Goal: Check status: Check status

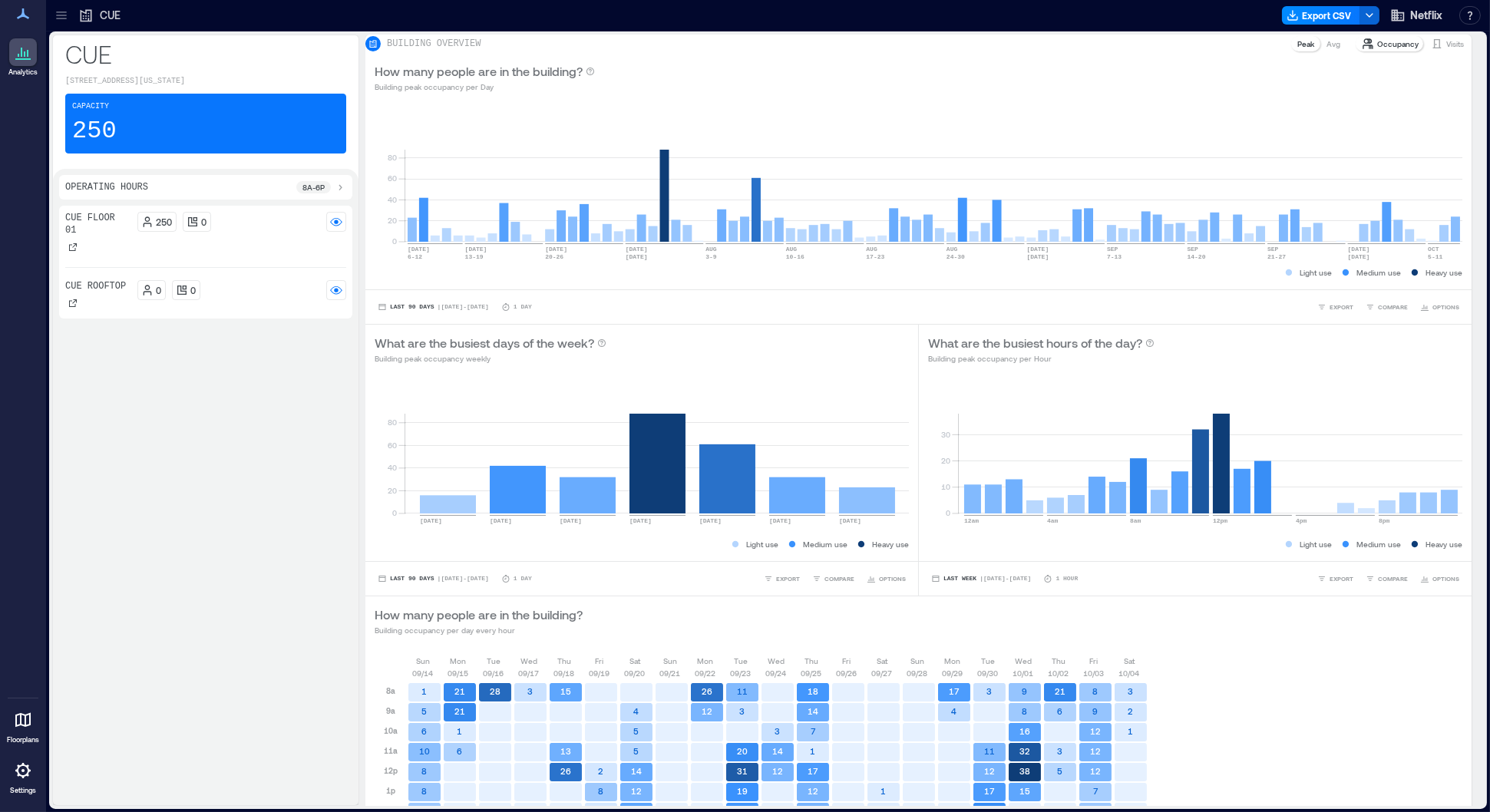
click at [72, 27] on div at bounding box center [61, 15] width 24 height 24
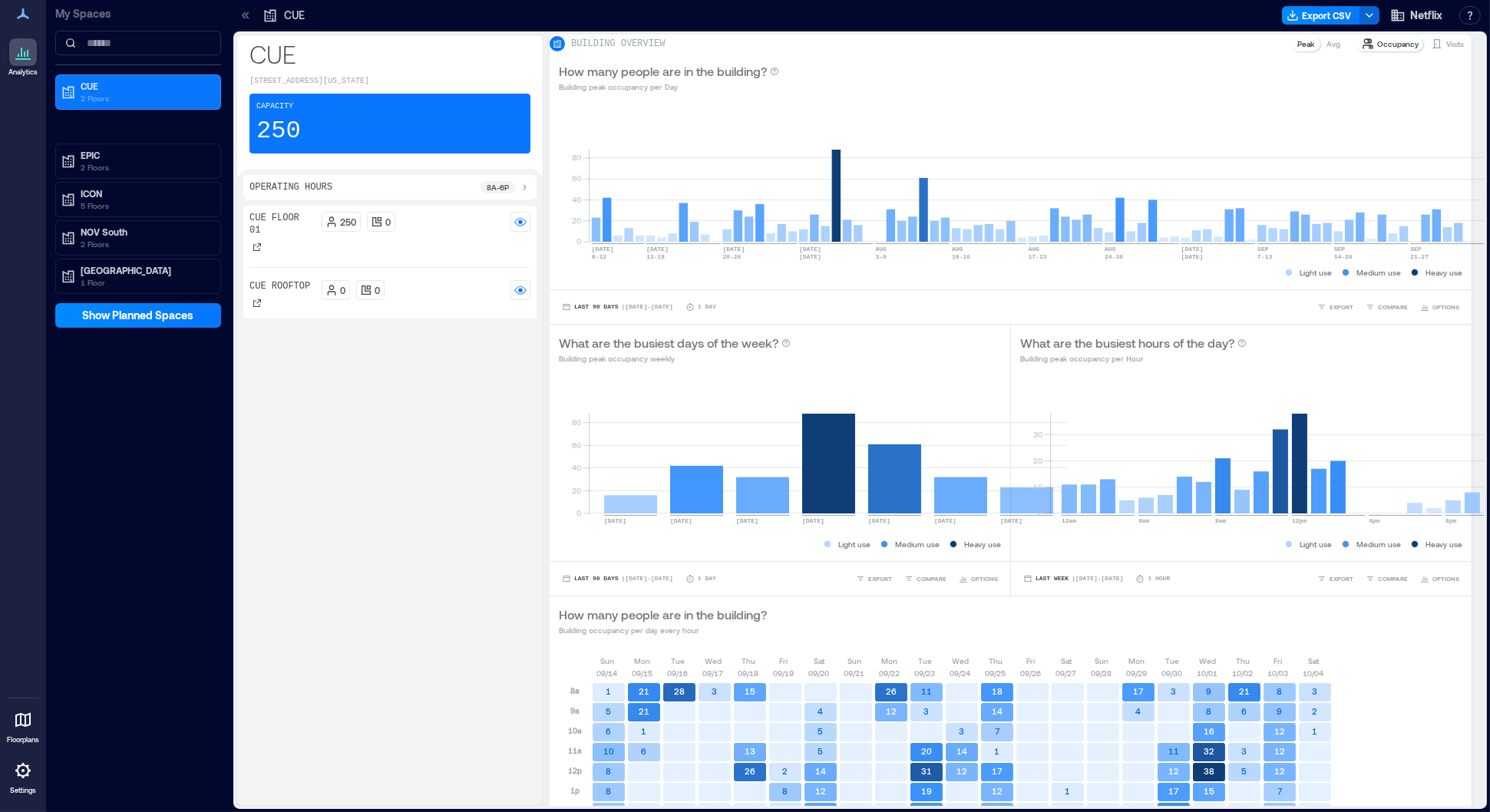
click at [72, 27] on div "My Spaces" at bounding box center [138, 33] width 166 height 65
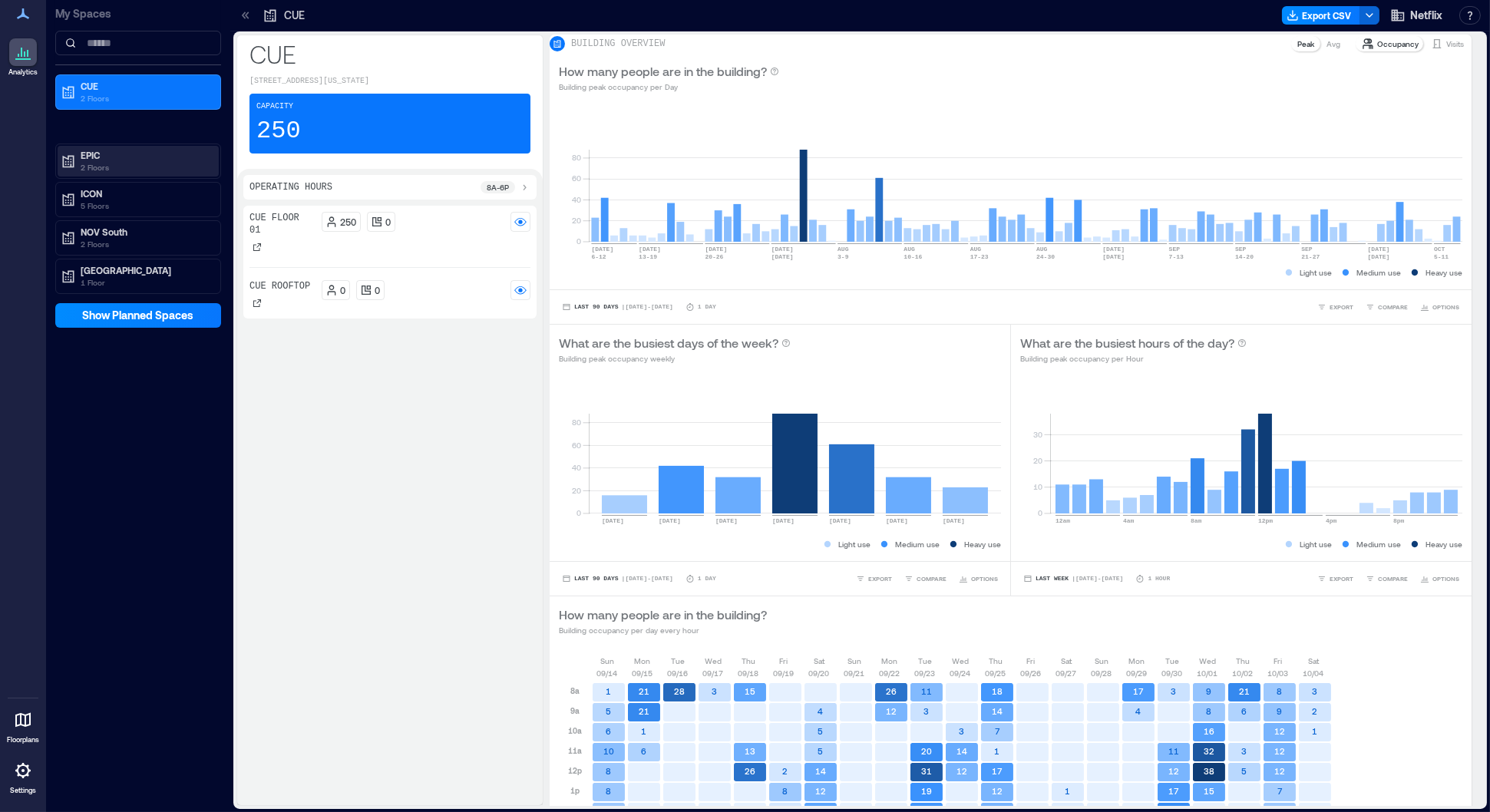
click at [99, 150] on p "EPIC" at bounding box center [145, 154] width 129 height 12
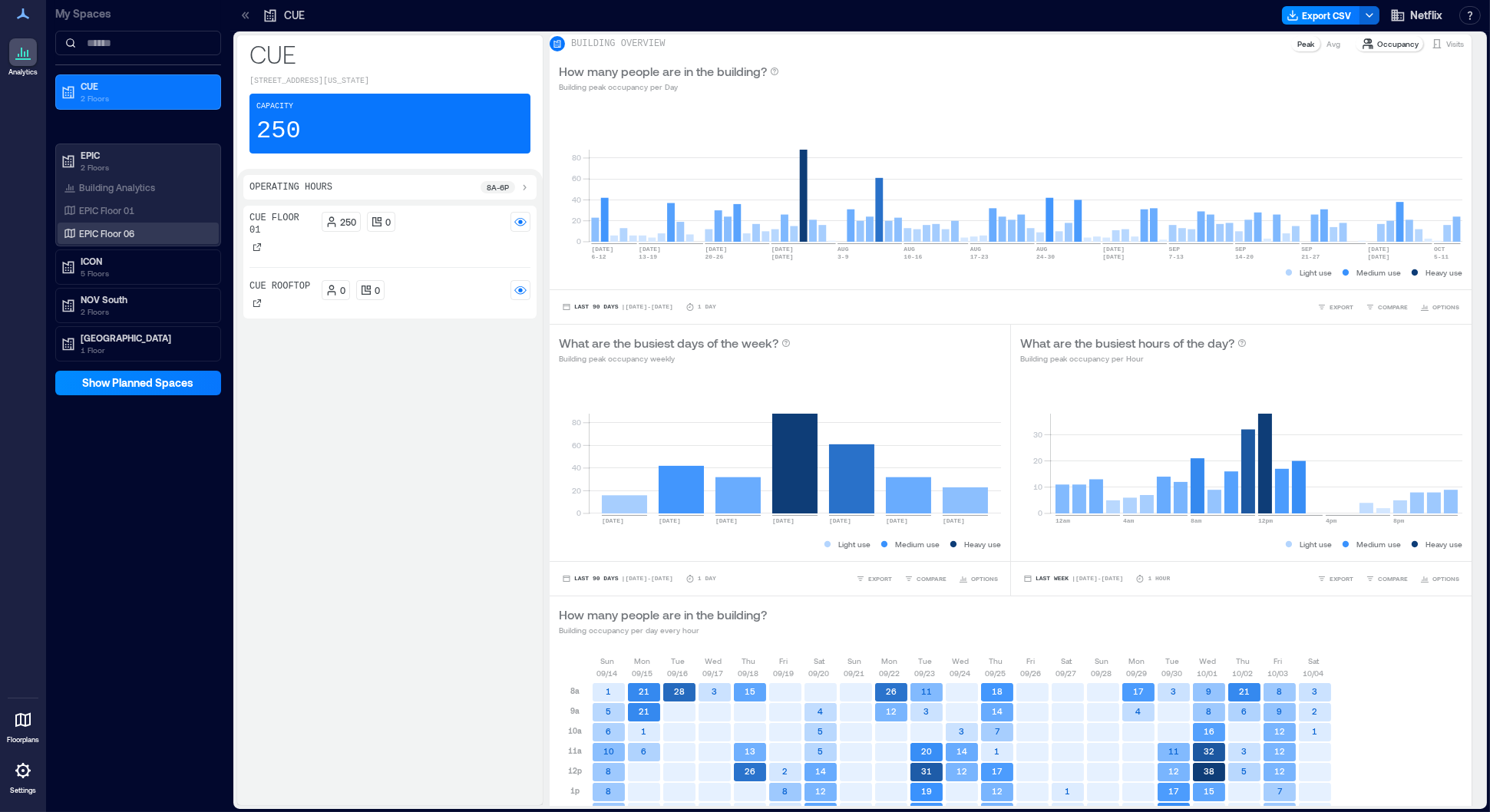
click at [124, 232] on p "EPIC Floor 06" at bounding box center [106, 233] width 55 height 12
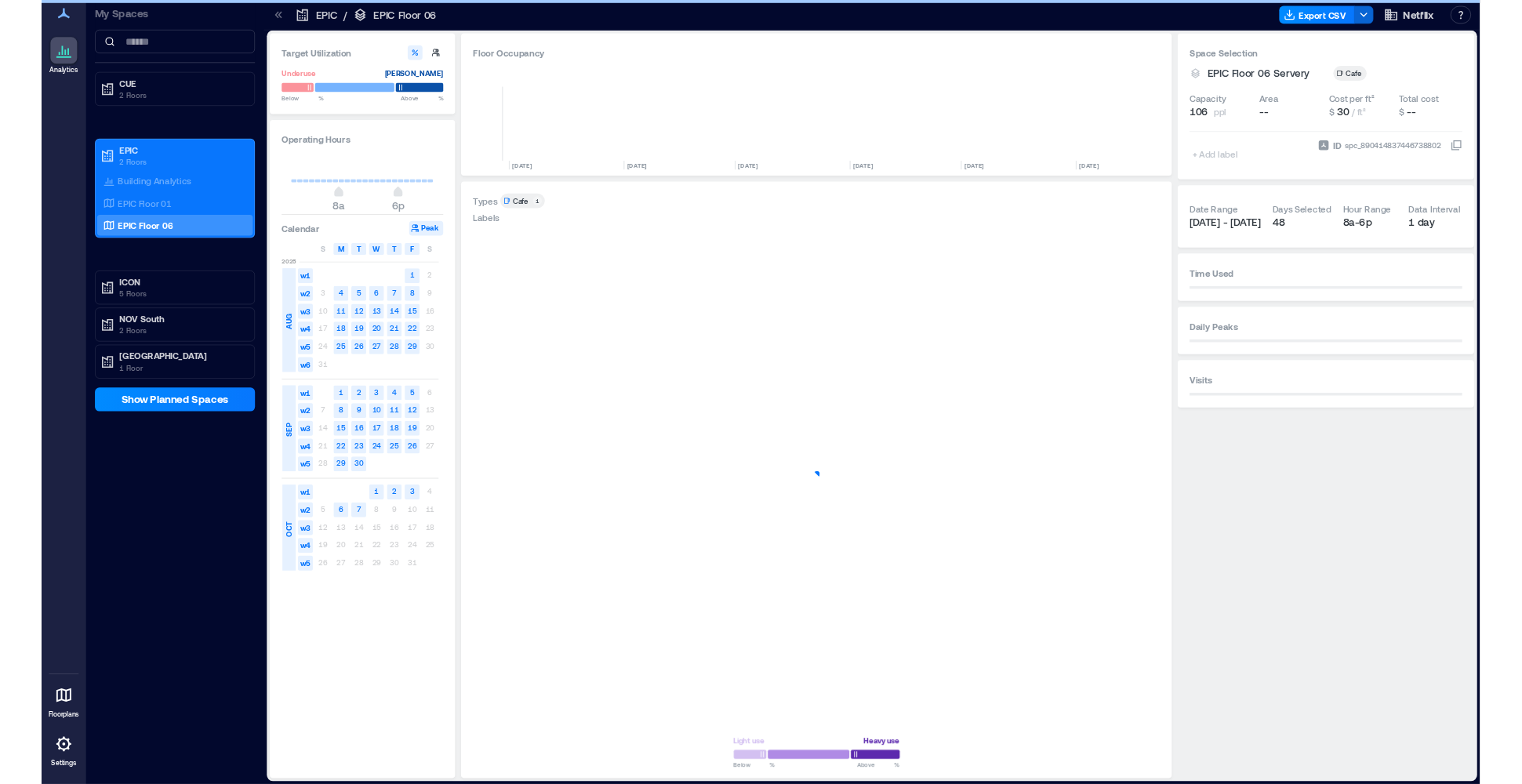
scroll to position [0, 2448]
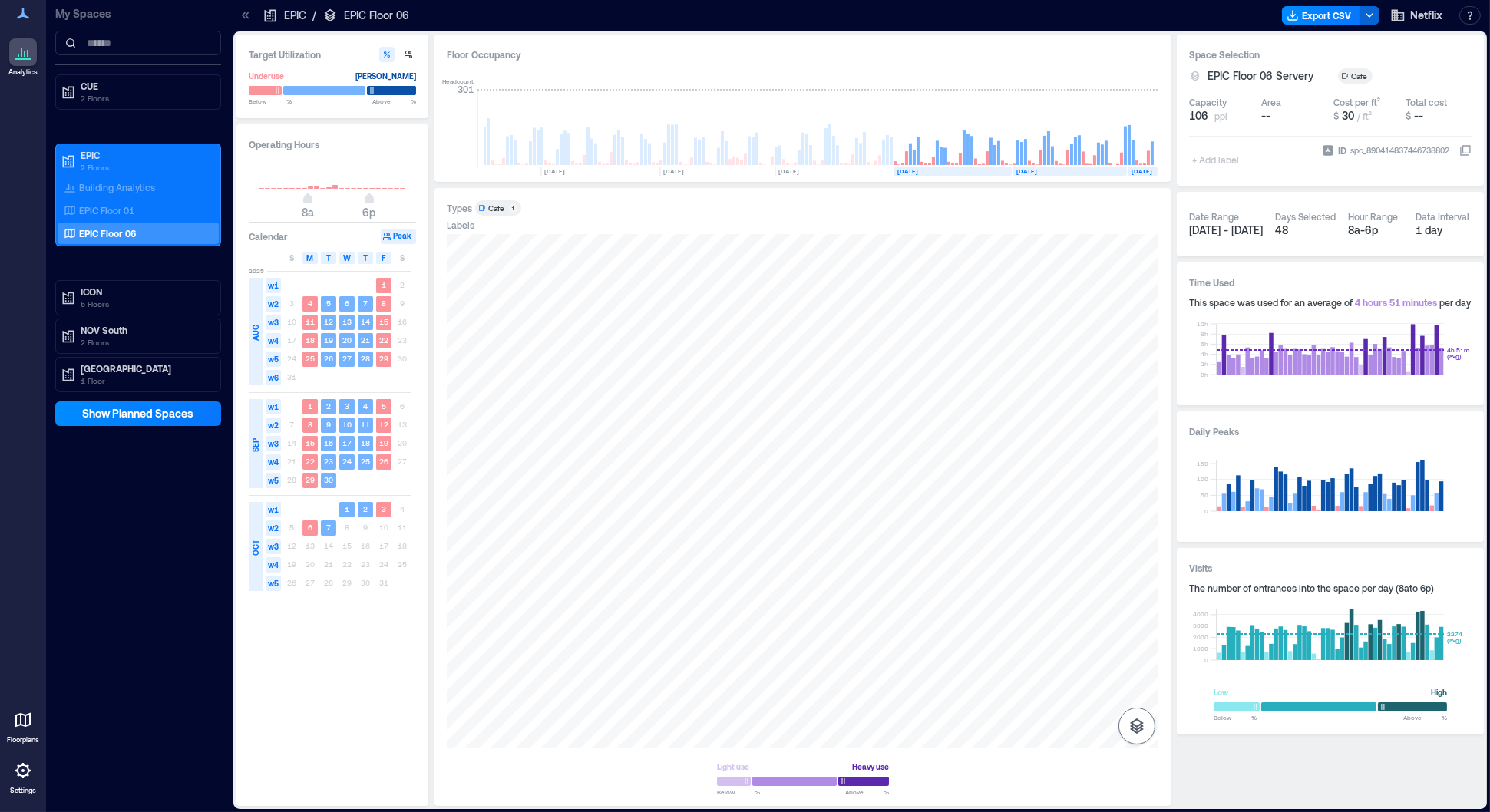
click at [1148, 720] on button "button" at bounding box center [1137, 726] width 37 height 37
click at [1134, 655] on p "Sensors" at bounding box center [1136, 659] width 29 height 9
click at [928, 537] on div "A1EKA044" at bounding box center [802, 491] width 712 height 513
click at [927, 537] on div "A1EKA044" at bounding box center [802, 491] width 712 height 513
drag, startPoint x: 796, startPoint y: 538, endPoint x: 815, endPoint y: 620, distance: 84.2
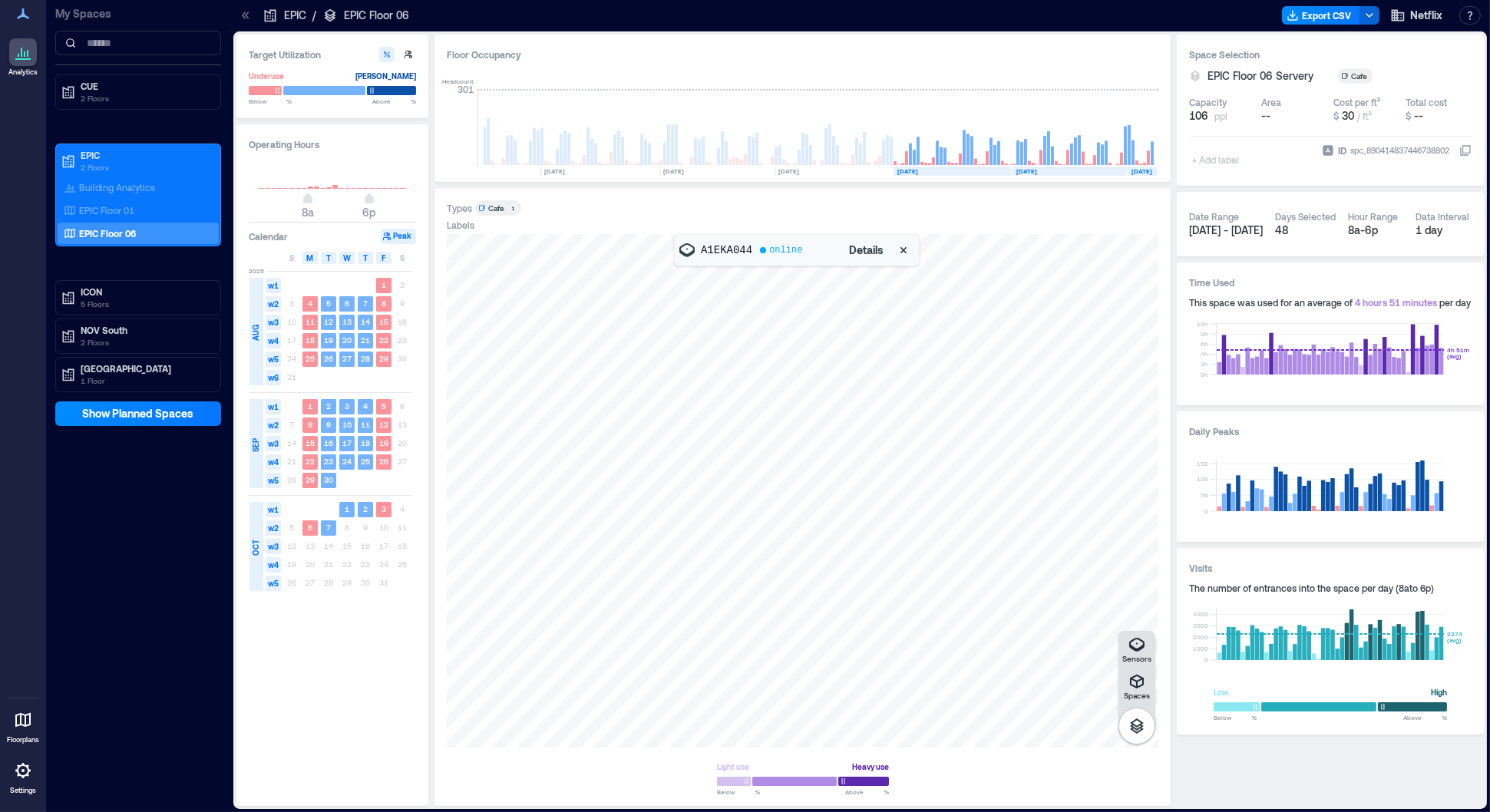
click at [814, 620] on div at bounding box center [802, 491] width 712 height 513
drag, startPoint x: 815, startPoint y: 620, endPoint x: 819, endPoint y: 643, distance: 23.3
click at [819, 643] on div at bounding box center [802, 491] width 712 height 513
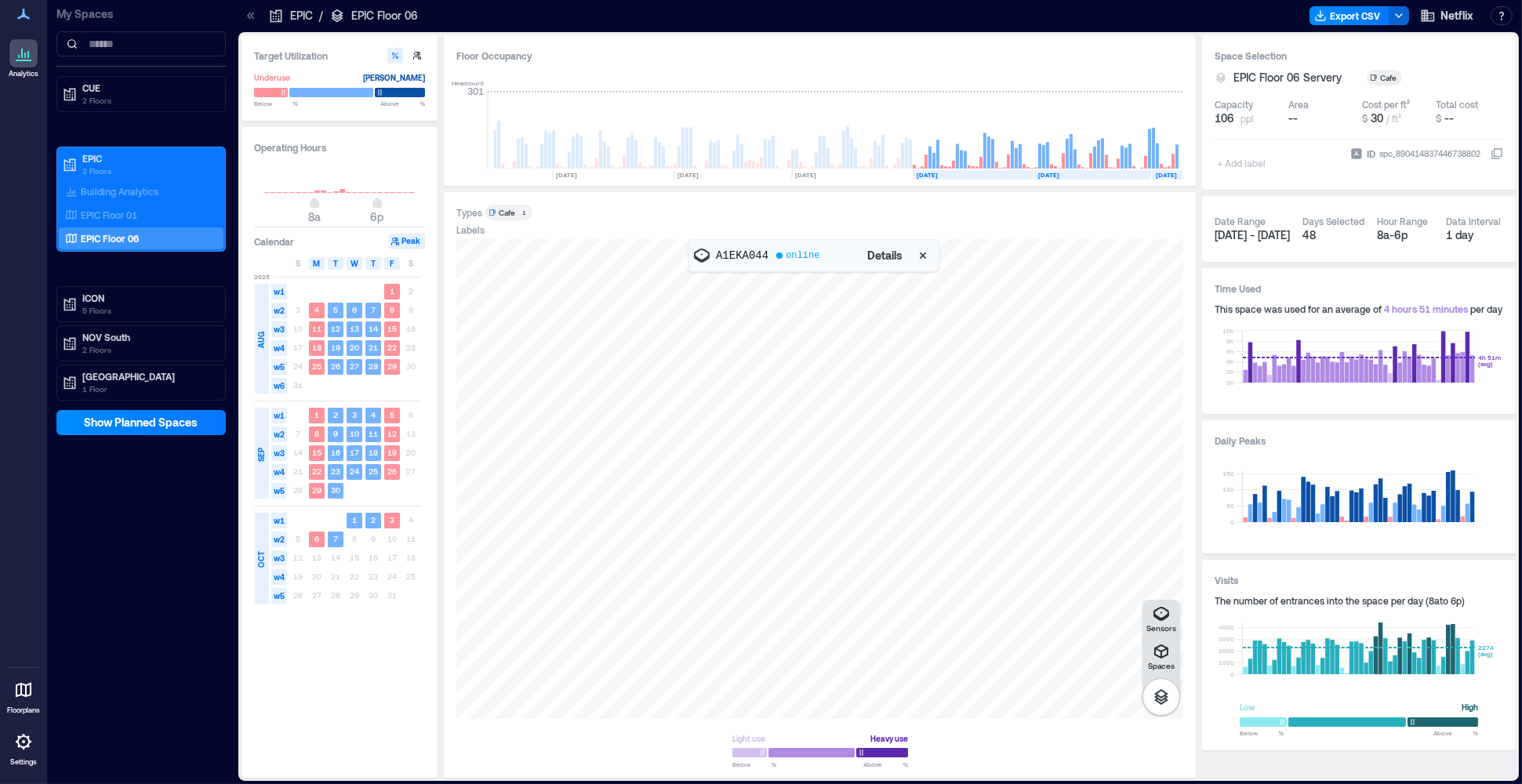
drag, startPoint x: 877, startPoint y: 592, endPoint x: 954, endPoint y: 520, distance: 105.4
click at [954, 520] on div at bounding box center [819, 479] width 727 height 480
